Goal: Task Accomplishment & Management: Manage account settings

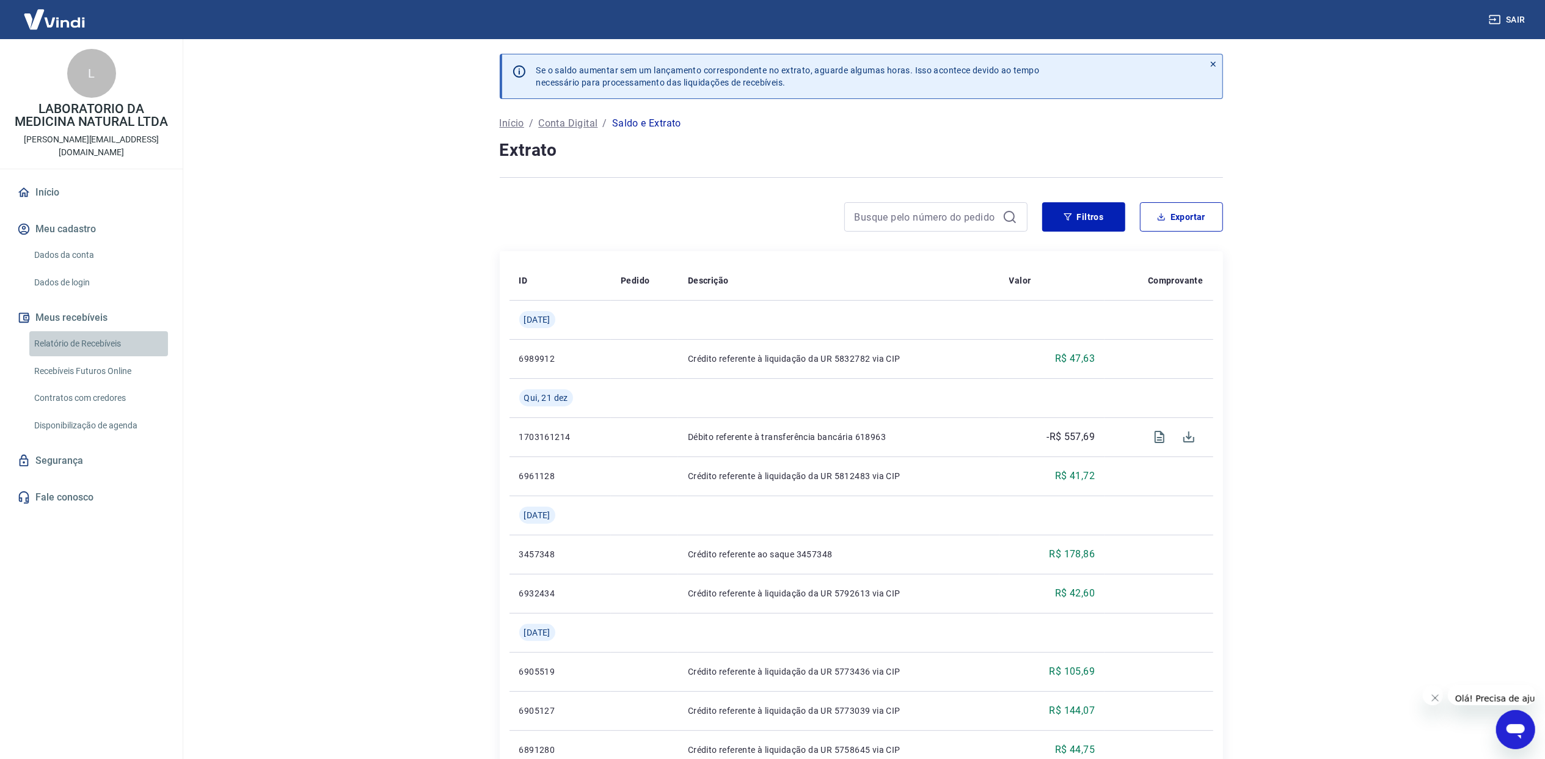
click at [120, 332] on link "Relatório de Recebíveis" at bounding box center [98, 343] width 139 height 25
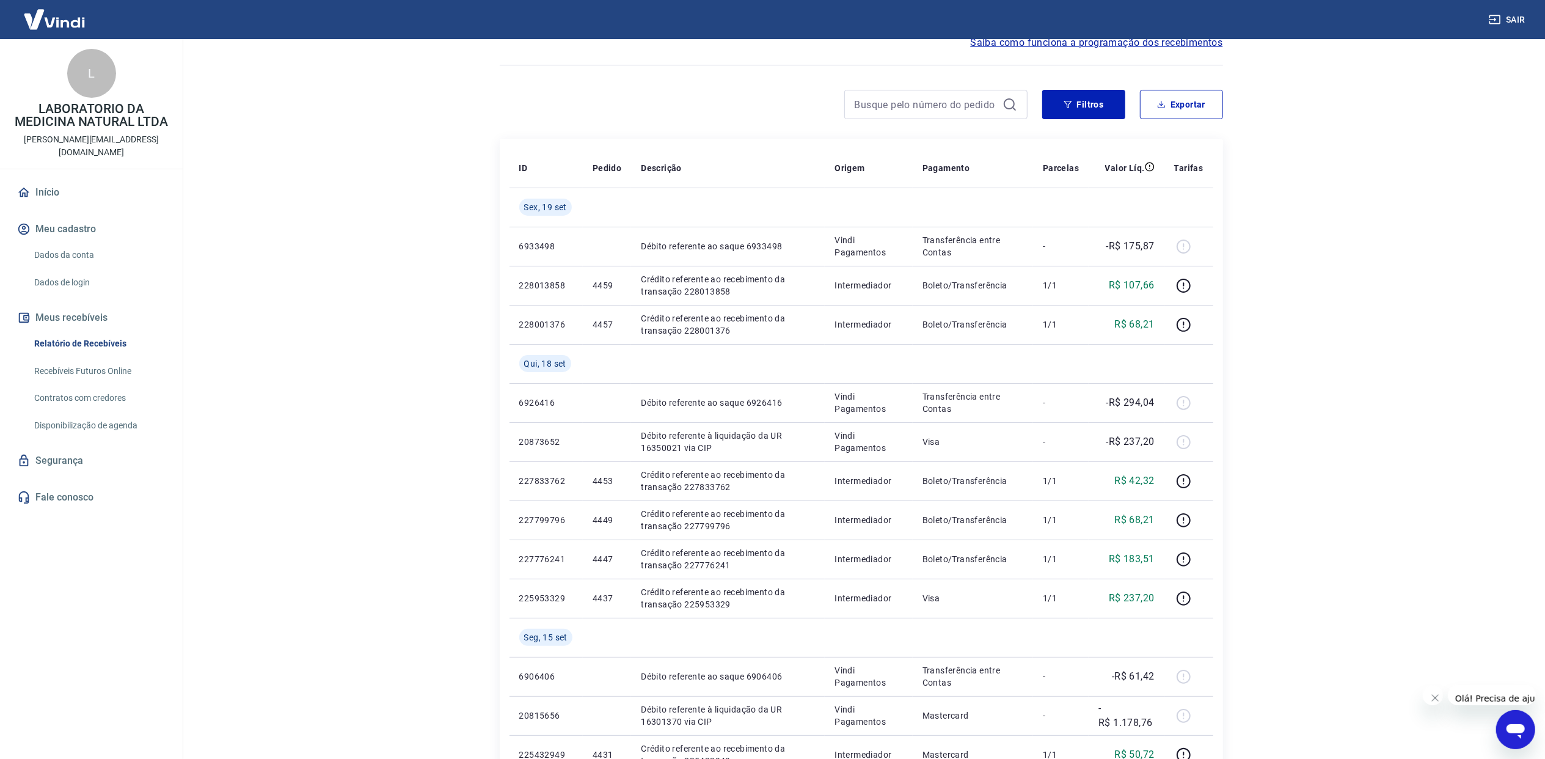
scroll to position [81, 0]
